Goal: Task Accomplishment & Management: Complete application form

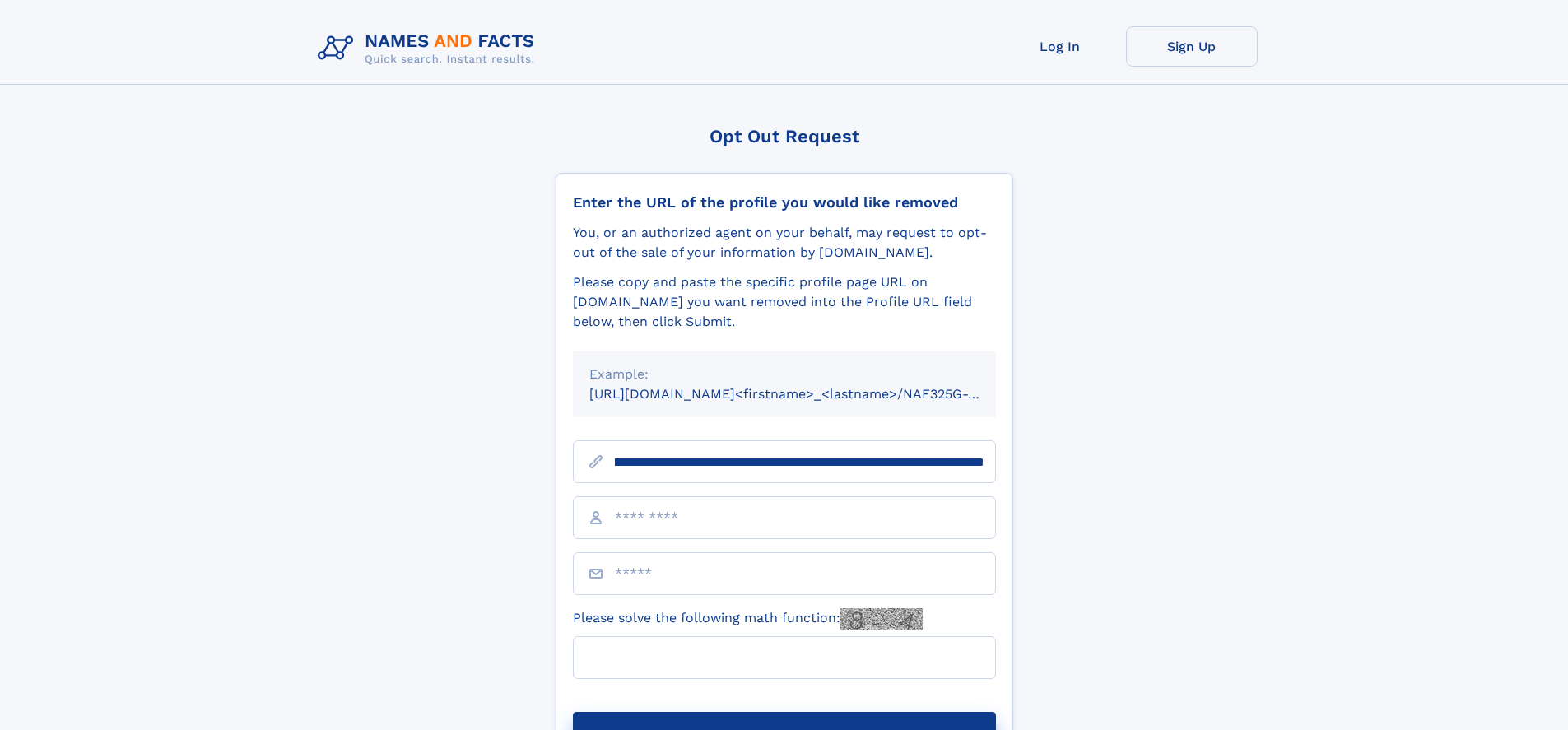
scroll to position [0, 198]
type input "**********"
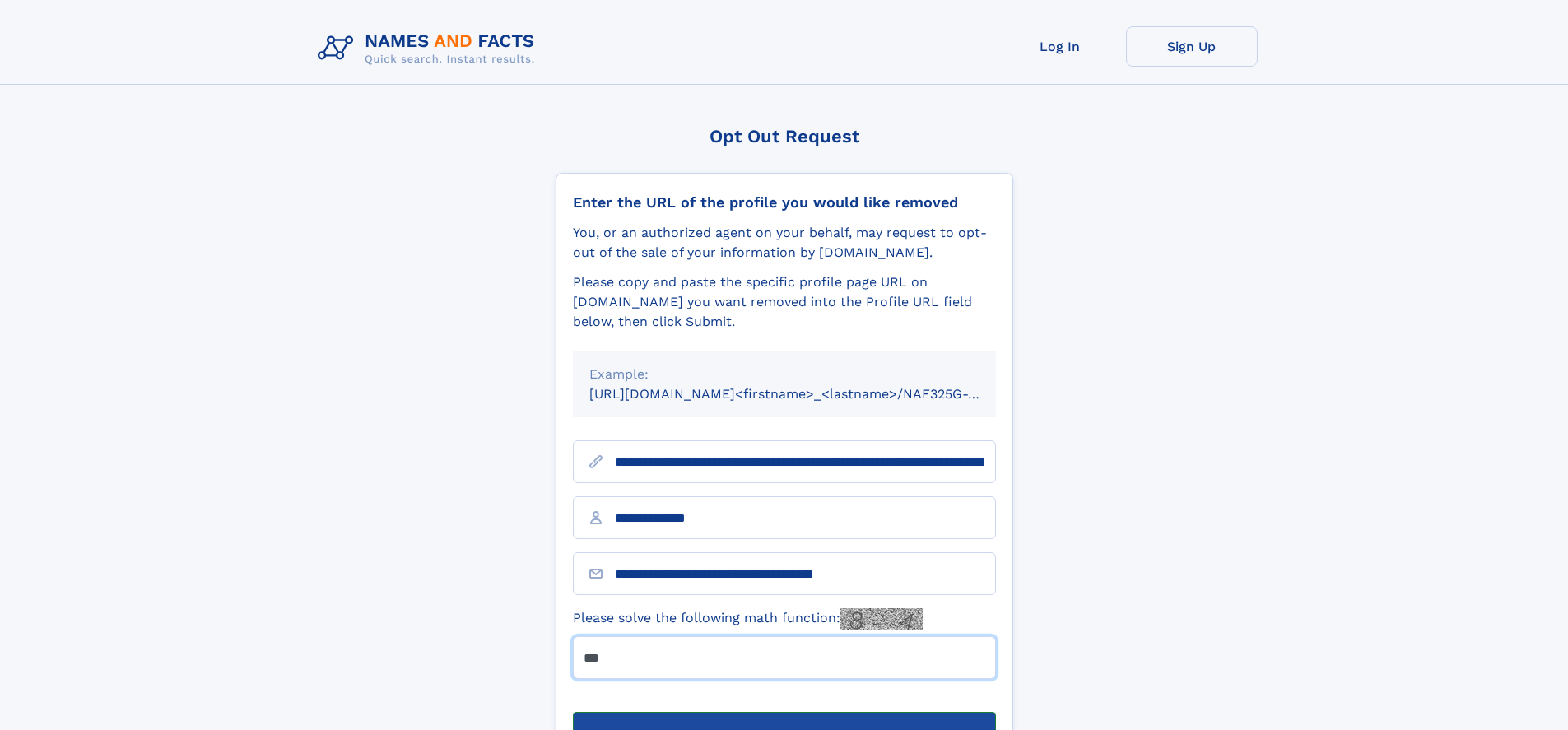
type input "***"
click at [784, 712] on button "Submit Opt Out Request" at bounding box center [784, 738] width 423 height 53
